Goal: Transaction & Acquisition: Purchase product/service

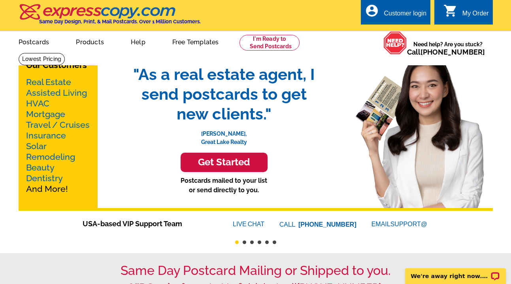
click at [42, 81] on link "Real Estate" at bounding box center [48, 82] width 45 height 10
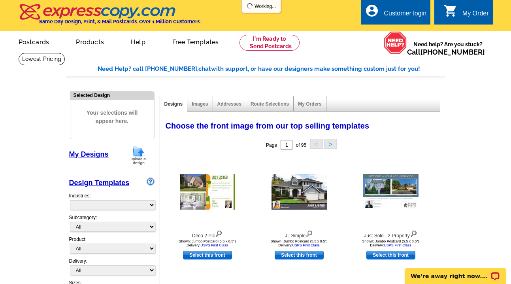
select select "785"
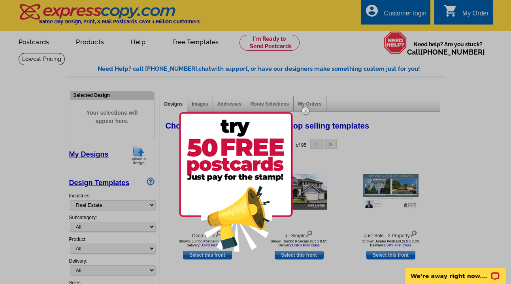
click at [378, 147] on div at bounding box center [255, 142] width 511 height 284
click at [306, 109] on img at bounding box center [305, 110] width 23 height 23
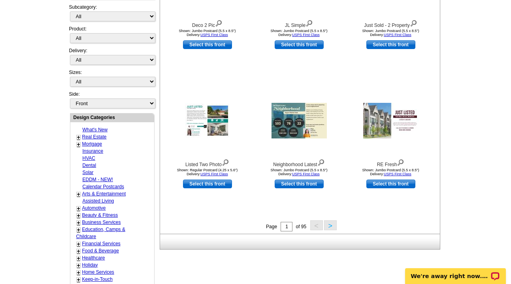
scroll to position [213, 0]
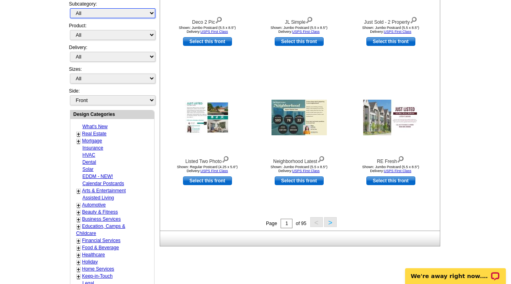
click at [100, 15] on select "All RE/MAX® Referrals Keller Williams® Berkshire Hathaway Home Services Century…" at bounding box center [112, 13] width 85 height 10
select select "789"
click at [70, 9] on select "All RE/MAX® Referrals Keller Williams® Berkshire Hathaway Home Services Century…" at bounding box center [112, 13] width 85 height 10
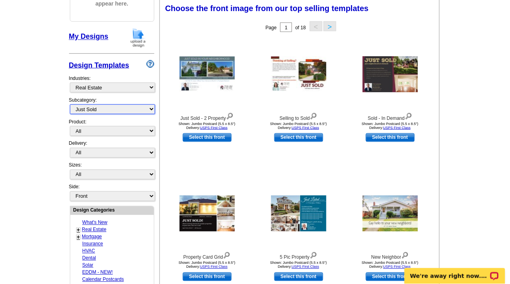
scroll to position [117, 0]
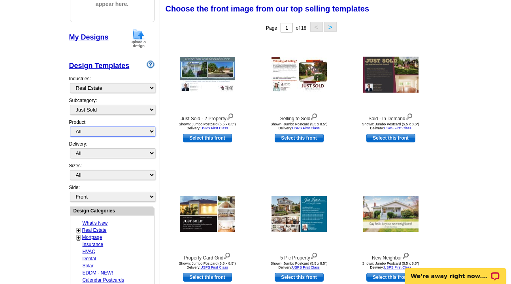
click at [113, 131] on select "All Postcards Letters and flyers Business Cards Door Hangers Greeting Cards" at bounding box center [112, 131] width 85 height 10
select select "1"
click at [70, 127] on select "All Postcards Letters and flyers Business Cards Door Hangers Greeting Cards" at bounding box center [112, 131] width 85 height 10
click at [95, 152] on select "All First Class Mail Shipped to Me EDDM Save 66% on Postage" at bounding box center [112, 153] width 85 height 10
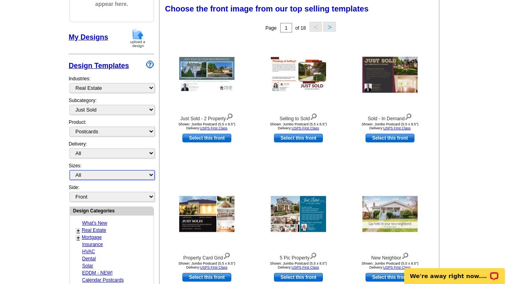
click at [146, 177] on select "All Jumbo Postcard (5.5" x 8.5") Regular Postcard (4.25" x 5.6") Panoramic Post…" at bounding box center [112, 175] width 85 height 10
select select "2"
click at [70, 171] on select "All Jumbo Postcard (5.5" x 8.5") Regular Postcard (4.25" x 5.6") Panoramic Post…" at bounding box center [112, 175] width 85 height 10
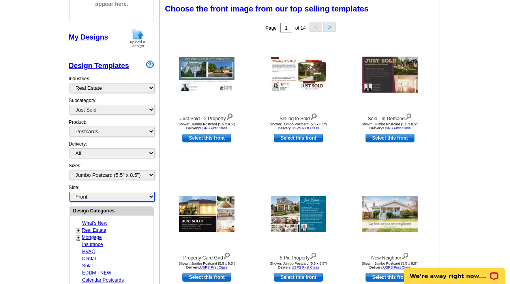
click at [151, 199] on select "Front Back" at bounding box center [112, 197] width 85 height 10
click at [460, 102] on main "Need Help? call 800-260-5887, chat with support, or have our designers make som…" at bounding box center [255, 229] width 510 height 587
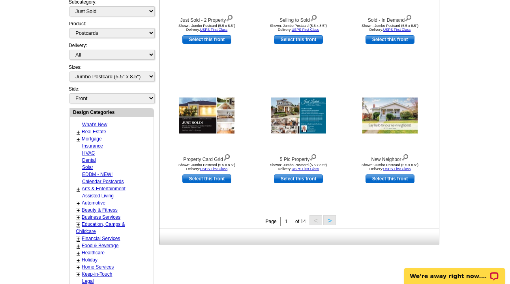
scroll to position [213, 0]
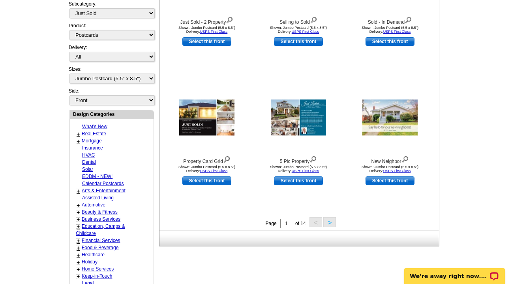
click at [325, 220] on button ">" at bounding box center [329, 222] width 13 height 10
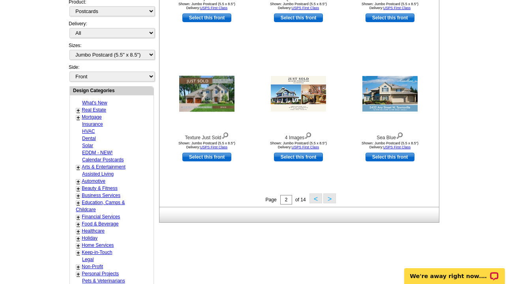
scroll to position [271, 0]
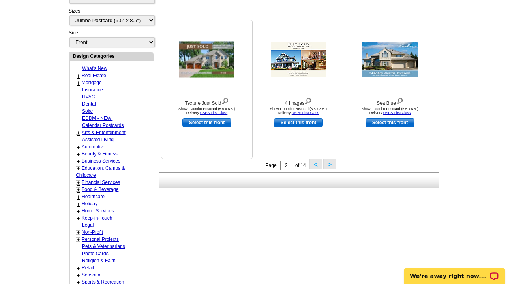
click at [211, 123] on link "Select this front" at bounding box center [206, 122] width 49 height 9
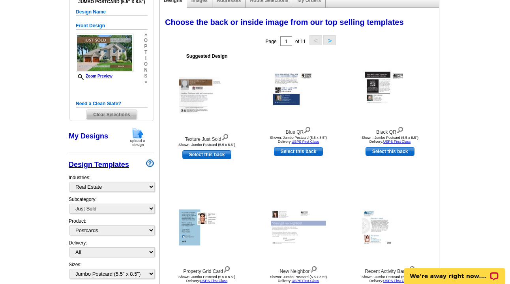
scroll to position [98, 0]
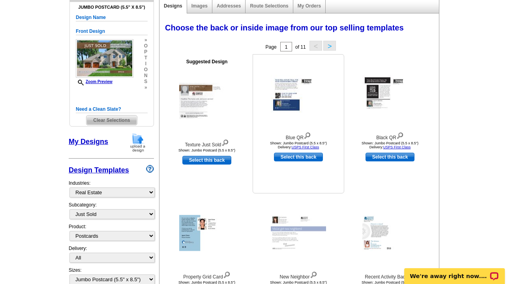
click at [307, 158] on link "Select this back" at bounding box center [298, 156] width 49 height 9
select select "front"
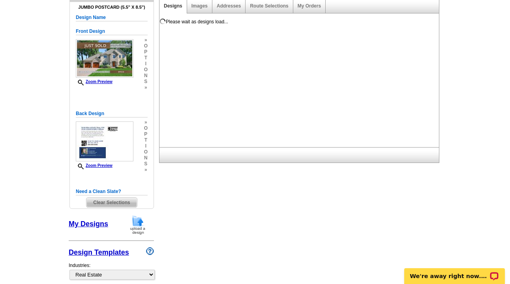
scroll to position [0, 0]
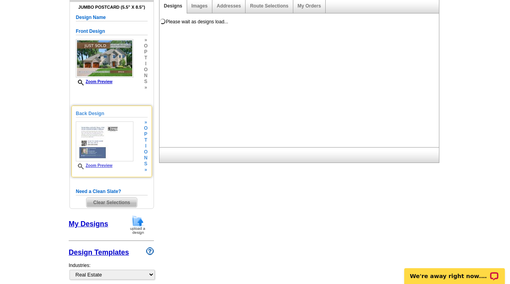
click at [114, 166] on span "Zoom Preview" at bounding box center [105, 166] width 58 height 6
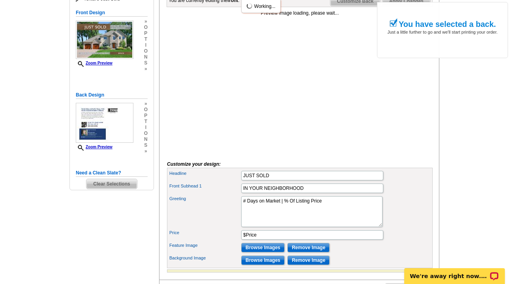
scroll to position [118, 0]
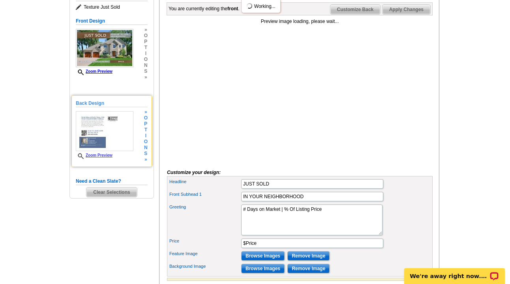
click at [106, 156] on link "Zoom Preview" at bounding box center [94, 155] width 37 height 4
click at [99, 156] on link "Zoom Preview" at bounding box center [94, 155] width 37 height 4
click at [96, 154] on link "Zoom Preview" at bounding box center [94, 155] width 37 height 4
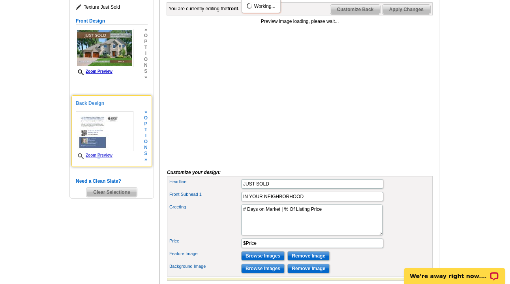
click at [96, 154] on link "Zoom Preview" at bounding box center [94, 155] width 37 height 4
click at [78, 156] on icon at bounding box center [82, 156] width 8 height 6
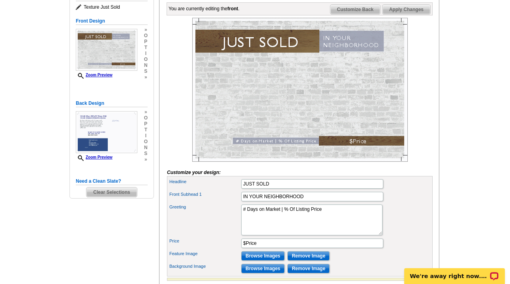
click at [298, 94] on div at bounding box center [300, 90] width 266 height 144
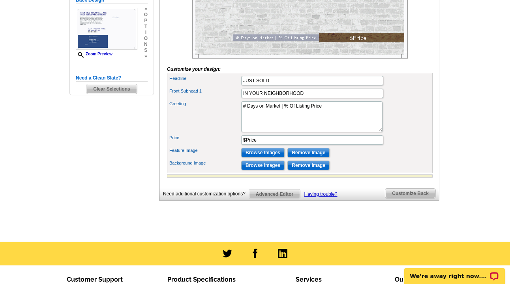
scroll to position [228, 0]
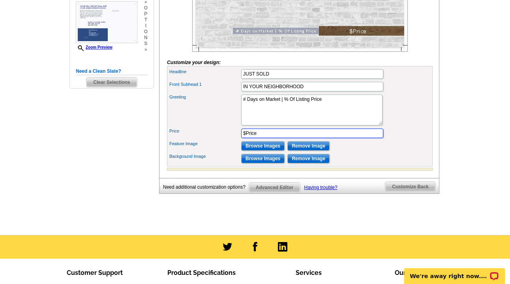
drag, startPoint x: 265, startPoint y: 145, endPoint x: 212, endPoint y: 145, distance: 52.5
click at [212, 139] on div "Price $Price" at bounding box center [300, 133] width 263 height 13
click at [278, 150] on input "Browse Images" at bounding box center [262, 145] width 43 height 9
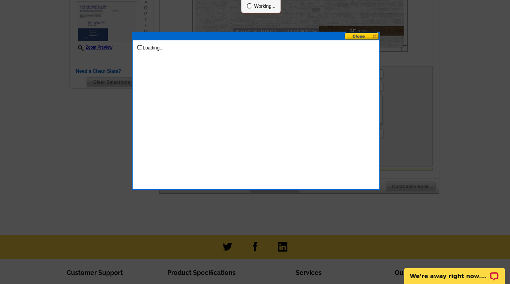
click at [451, 60] on div at bounding box center [255, 27] width 510 height 511
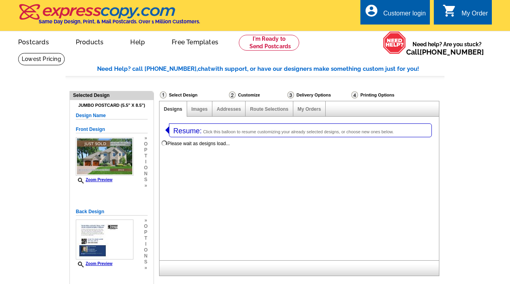
select select
select select "1"
select select "2"
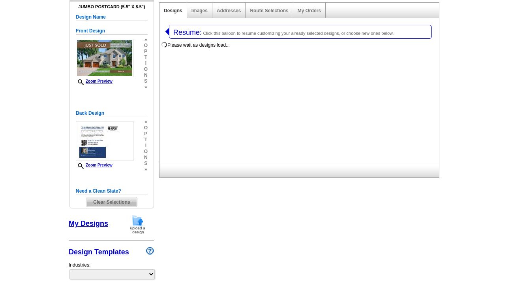
scroll to position [98, 0]
select select "785"
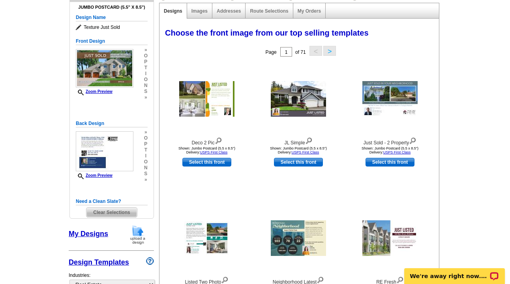
scroll to position [0, 0]
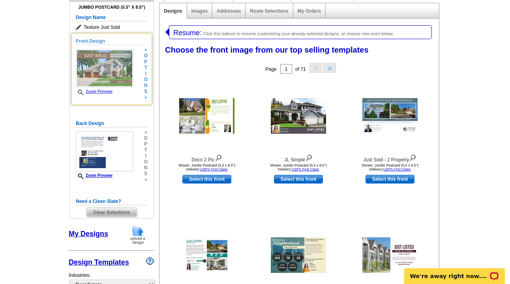
click at [94, 90] on link "Zoom Preview" at bounding box center [94, 91] width 37 height 4
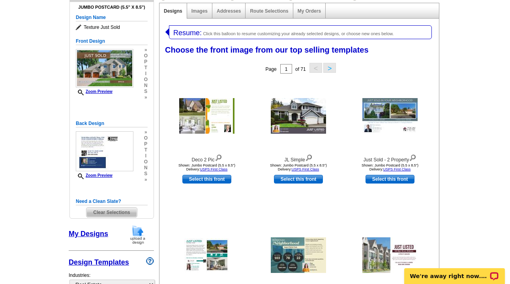
click at [178, 32] on span "Resume:" at bounding box center [187, 33] width 28 height 8
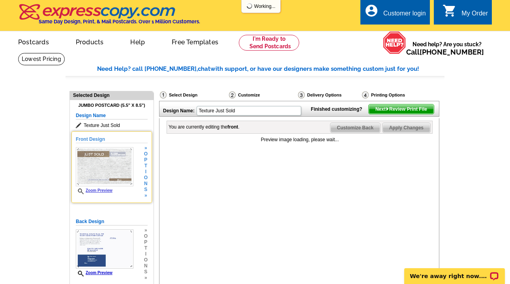
click at [98, 191] on link "Zoom Preview" at bounding box center [94, 190] width 37 height 4
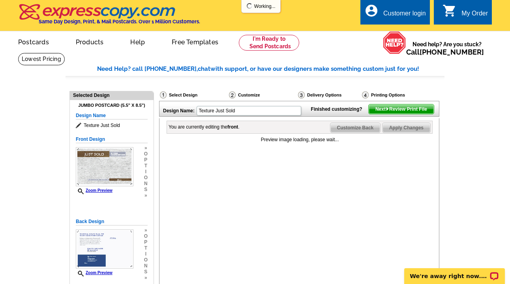
click at [387, 15] on div "Customer login" at bounding box center [404, 15] width 43 height 11
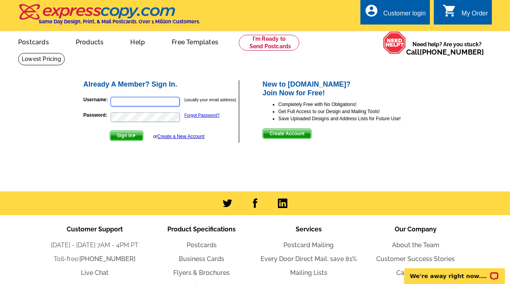
click at [133, 105] on input "Username:" at bounding box center [145, 101] width 69 height 9
type input "[EMAIL_ADDRESS][DOMAIN_NAME]"
click at [110, 130] on button "Sign In" at bounding box center [127, 135] width 34 height 10
